Goal: Information Seeking & Learning: Compare options

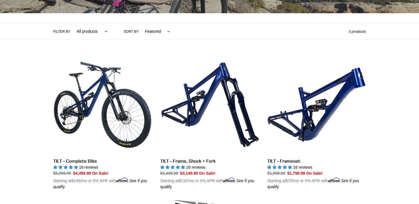
scroll to position [125, 0]
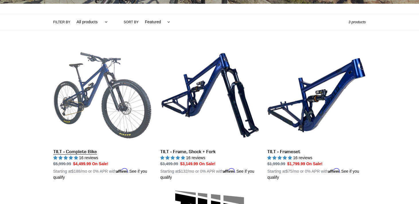
click at [116, 87] on link "TILT - Complete Bike" at bounding box center [102, 113] width 98 height 134
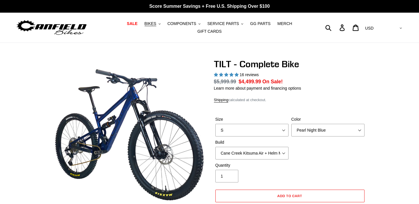
select select "highest-rating"
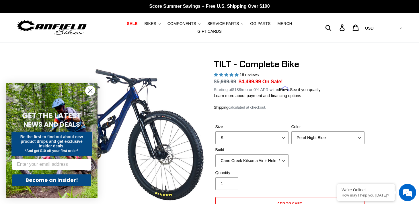
click at [91, 93] on circle "Close dialog" at bounding box center [90, 90] width 9 height 9
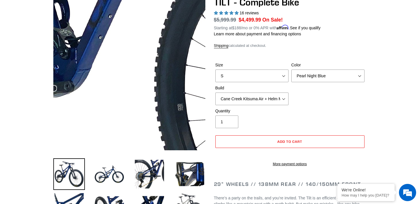
scroll to position [69, 0]
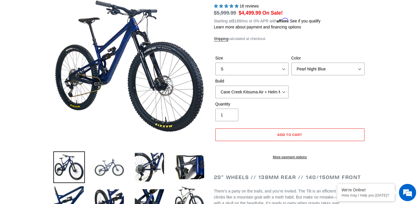
click at [113, 163] on img at bounding box center [110, 167] width 32 height 32
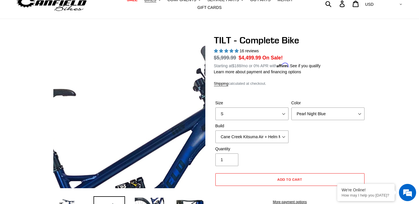
scroll to position [0, 0]
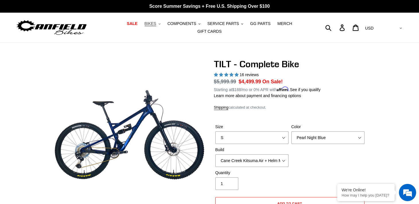
click at [151, 26] on button "BIKES .cls-1{fill:#231f20}" at bounding box center [153, 24] width 22 height 8
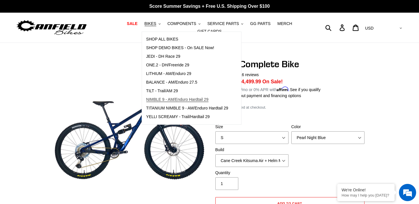
click at [161, 98] on span "NIMBLE 9 - AM/Enduro Hardtail 29" at bounding box center [177, 99] width 62 height 5
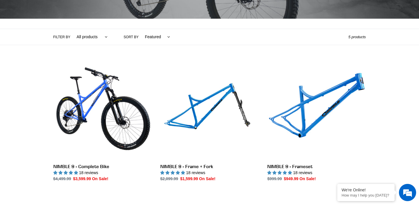
scroll to position [112, 0]
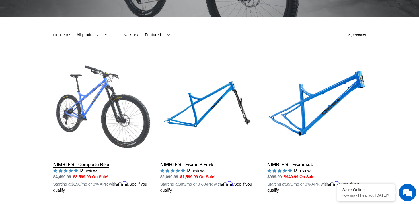
click at [135, 117] on link "NIMBLE 9 - Complete Bike" at bounding box center [102, 126] width 98 height 134
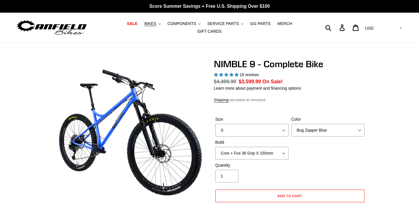
select select "highest-rating"
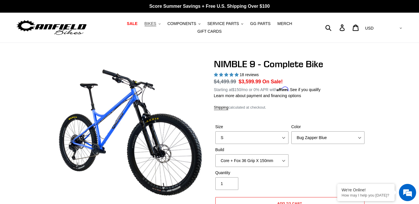
click at [154, 26] on span "BIKES" at bounding box center [151, 23] width 12 height 5
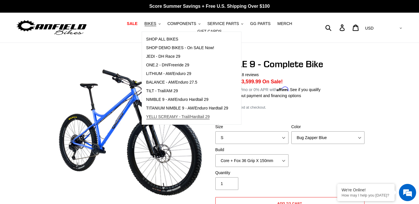
click at [158, 114] on span "YELLI SCREAMY - Trail/Hardtail 29" at bounding box center [178, 116] width 64 height 5
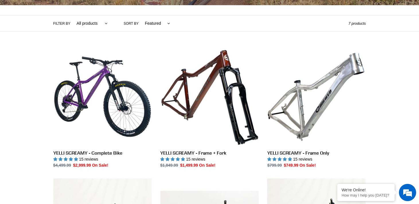
scroll to position [126, 0]
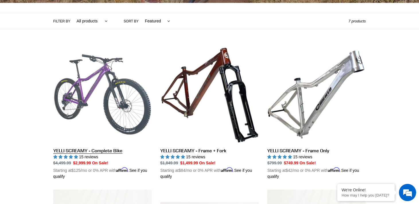
click at [137, 110] on link "YELLI SCREAMY - Complete Bike" at bounding box center [102, 112] width 98 height 134
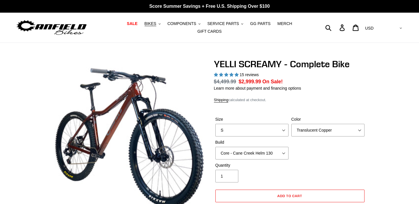
select select "highest-rating"
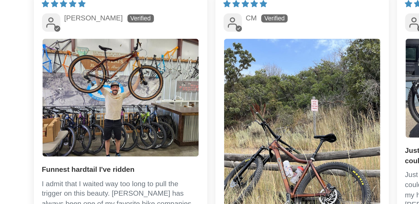
scroll to position [1232, 0]
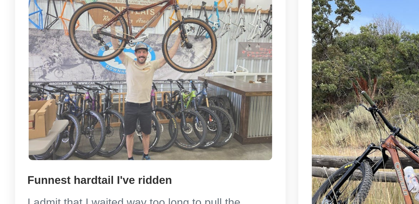
click at [90, 115] on img "Link to user picture 1" at bounding box center [107, 101] width 88 height 66
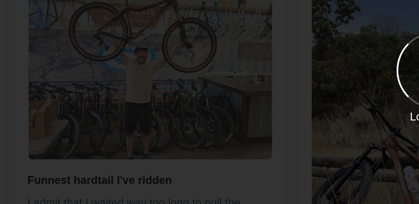
scroll to position [0, 0]
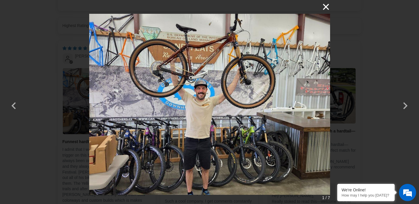
click at [327, 9] on button "×" at bounding box center [324, 7] width 14 height 14
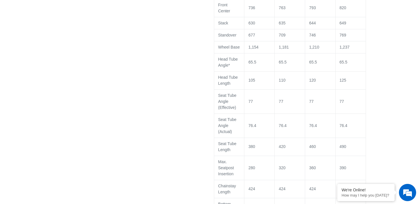
scroll to position [821, 0]
